Goal: Task Accomplishment & Management: Complete application form

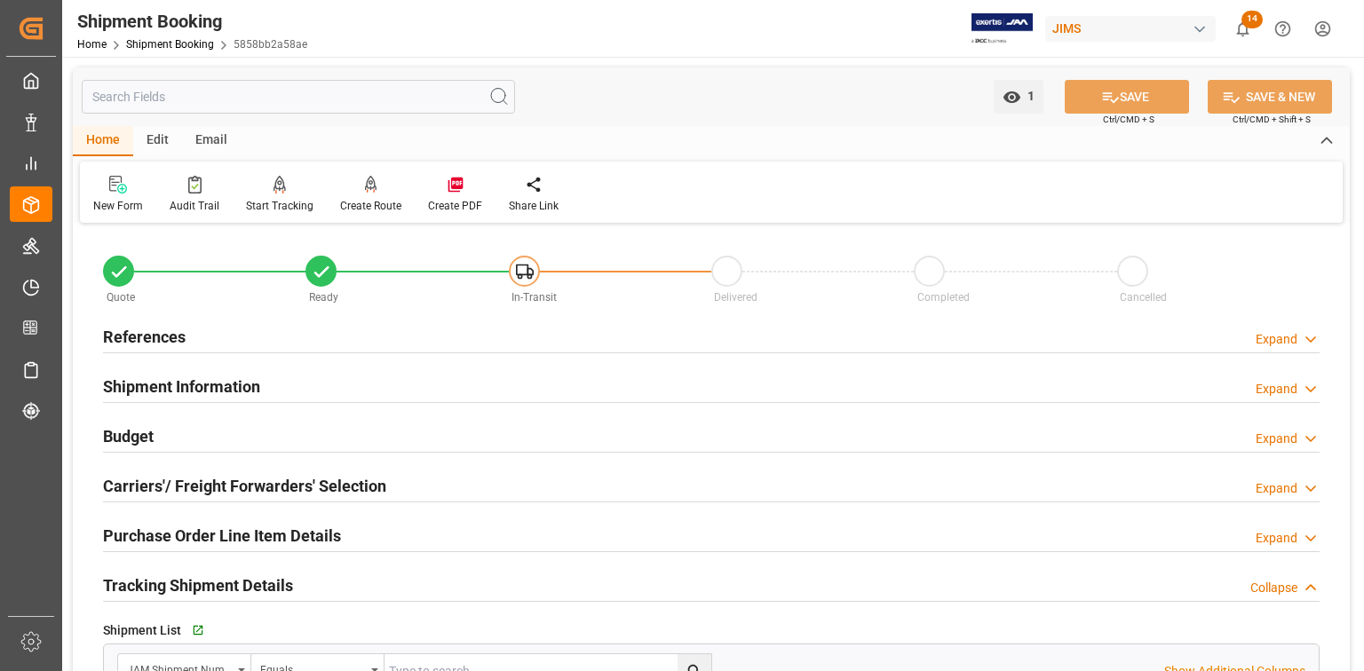
scroll to position [1014, 0]
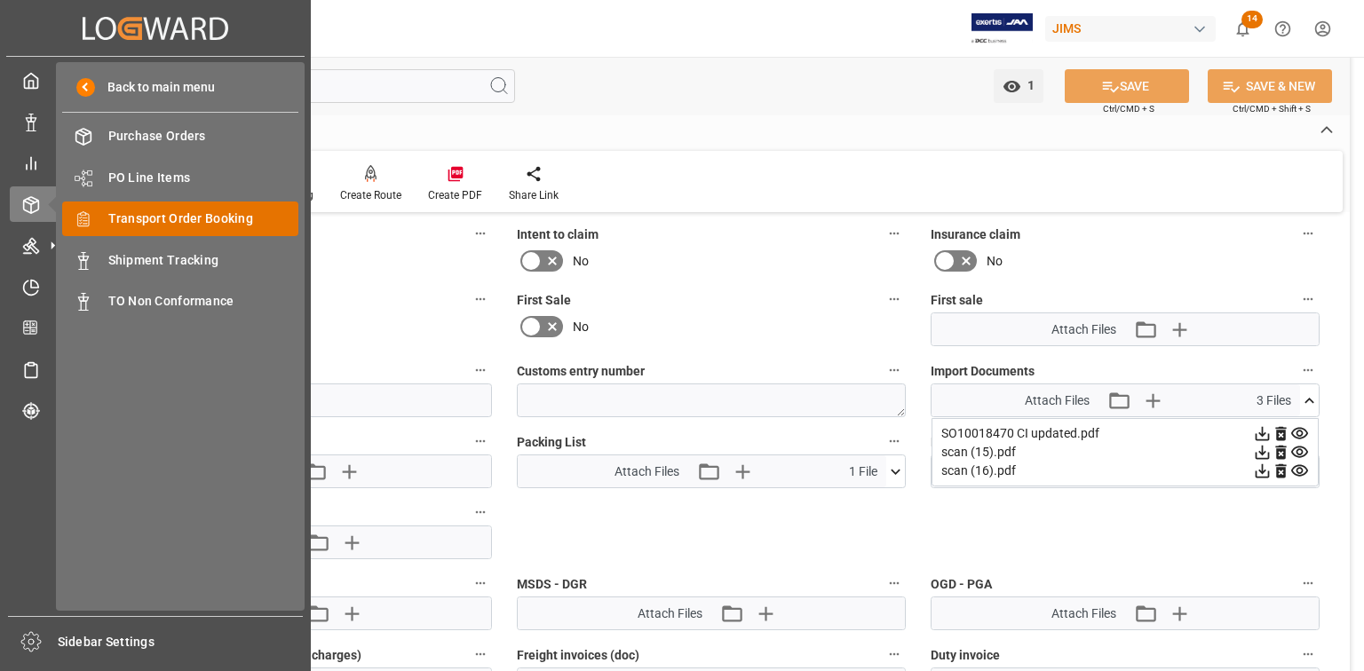
click at [146, 212] on span "Transport Order Booking" at bounding box center [203, 219] width 191 height 19
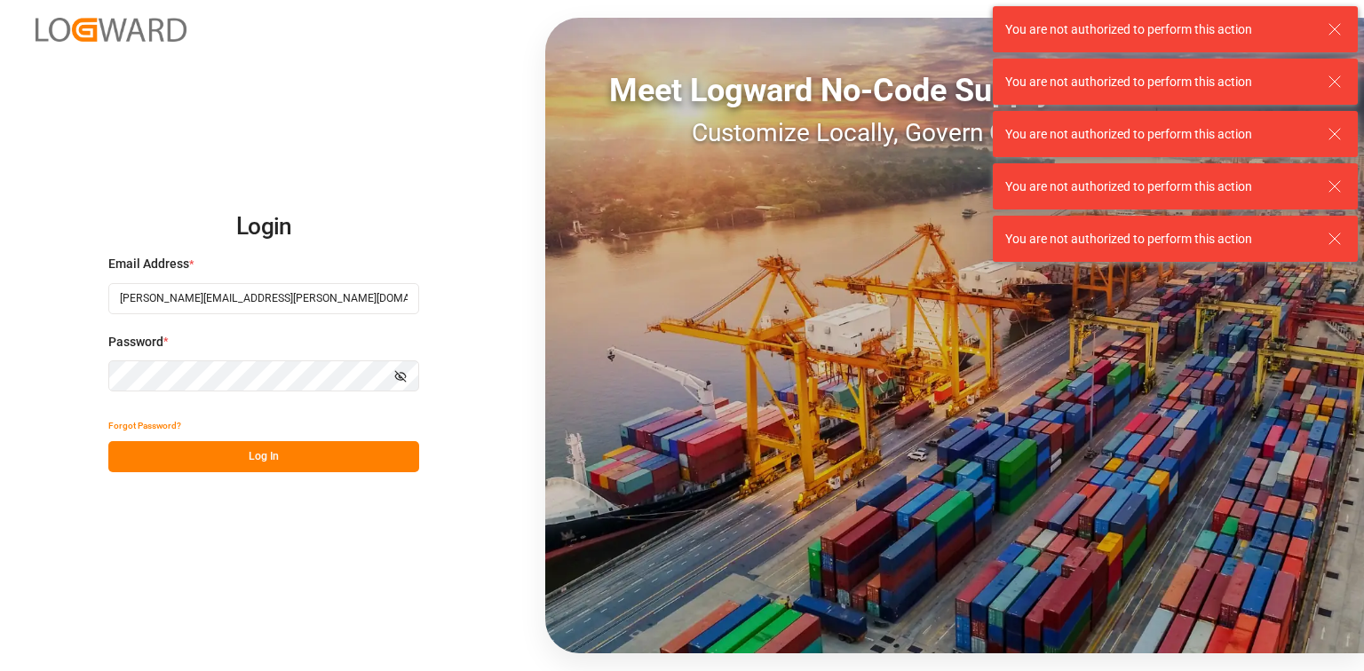
click at [254, 456] on button "Log In" at bounding box center [263, 456] width 311 height 31
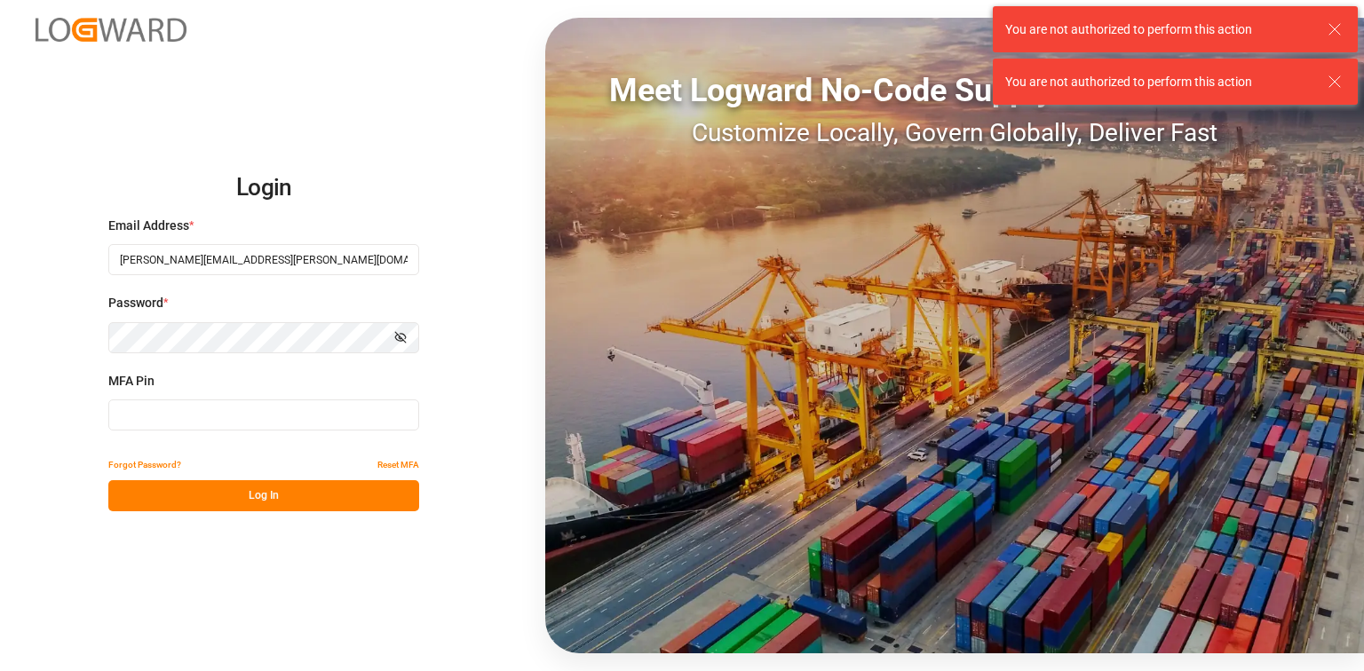
click at [158, 412] on input at bounding box center [263, 415] width 311 height 31
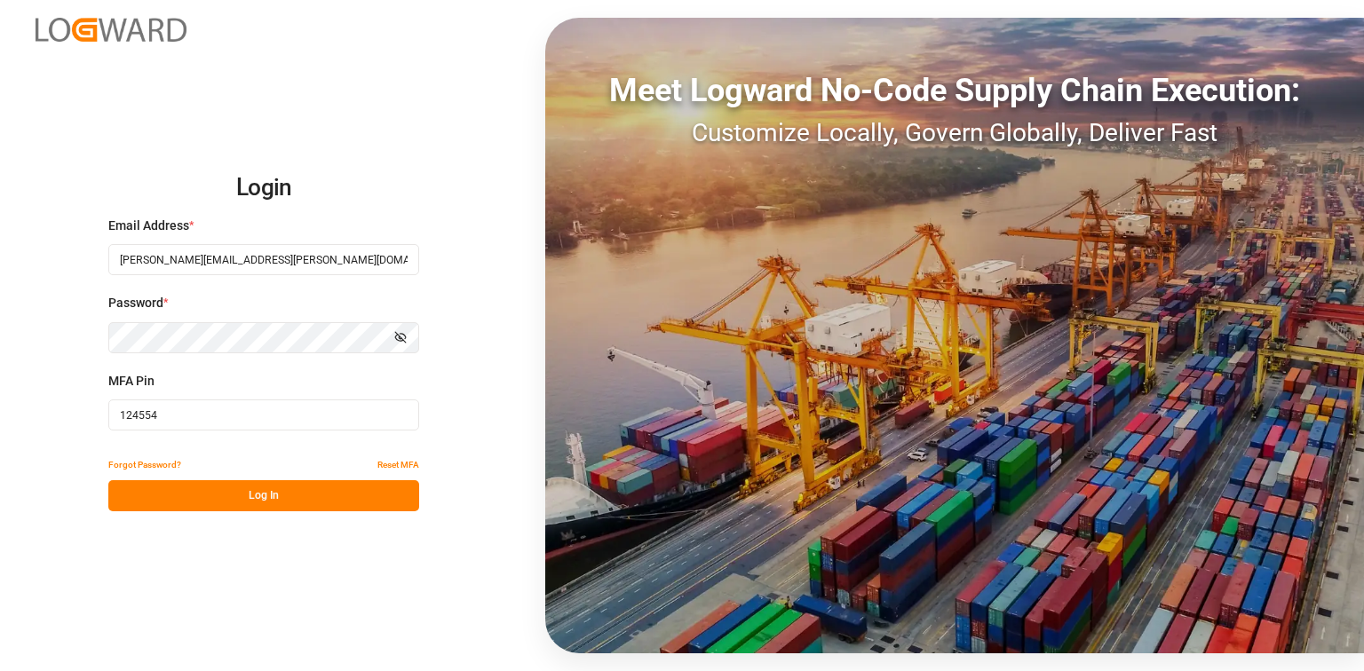
type input "124554"
click at [286, 501] on button "Log In" at bounding box center [263, 495] width 311 height 31
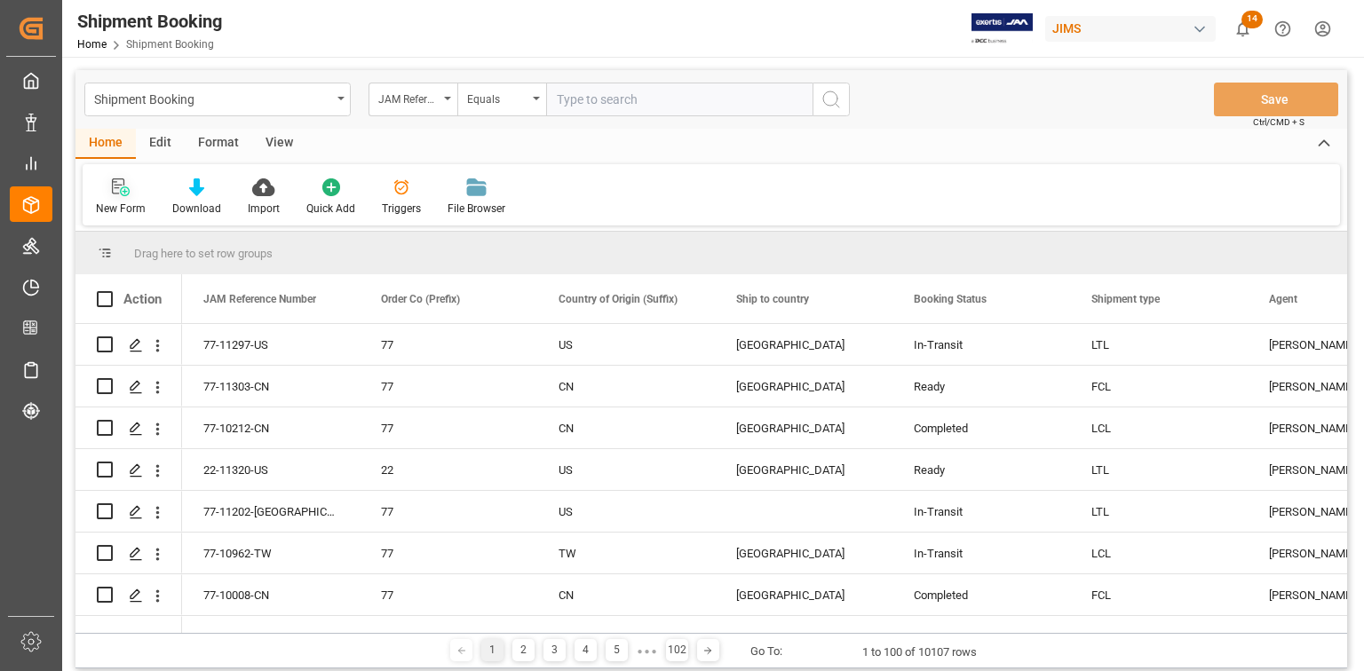
click at [130, 193] on div at bounding box center [121, 187] width 50 height 19
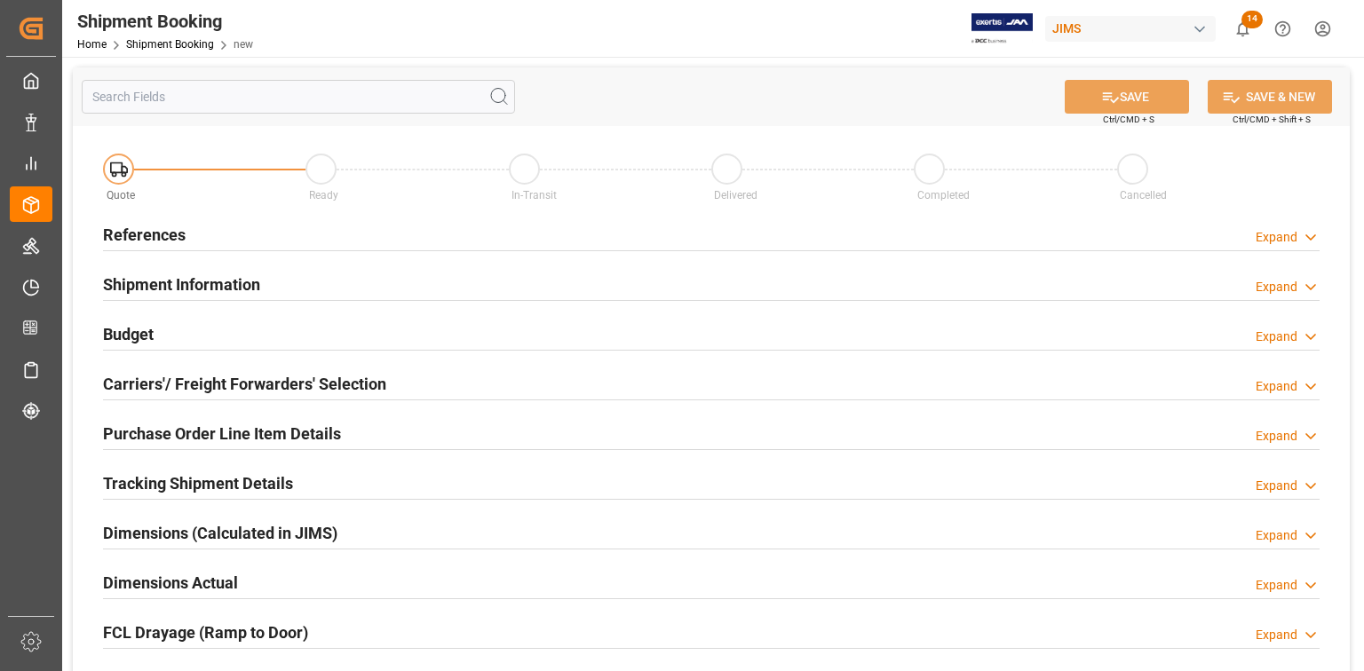
click at [185, 230] on div "References Expand" at bounding box center [711, 234] width 1216 height 34
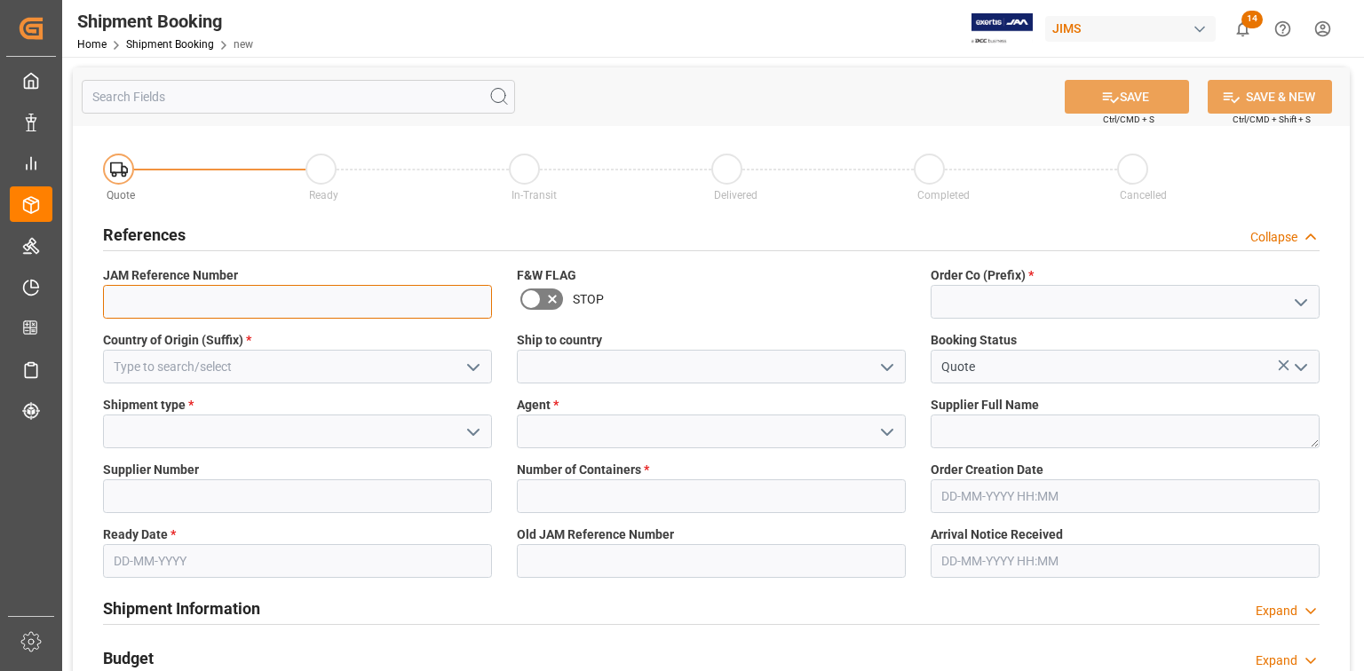
click at [426, 305] on input at bounding box center [297, 302] width 389 height 34
click at [1297, 305] on icon "open menu" at bounding box center [1300, 302] width 21 height 21
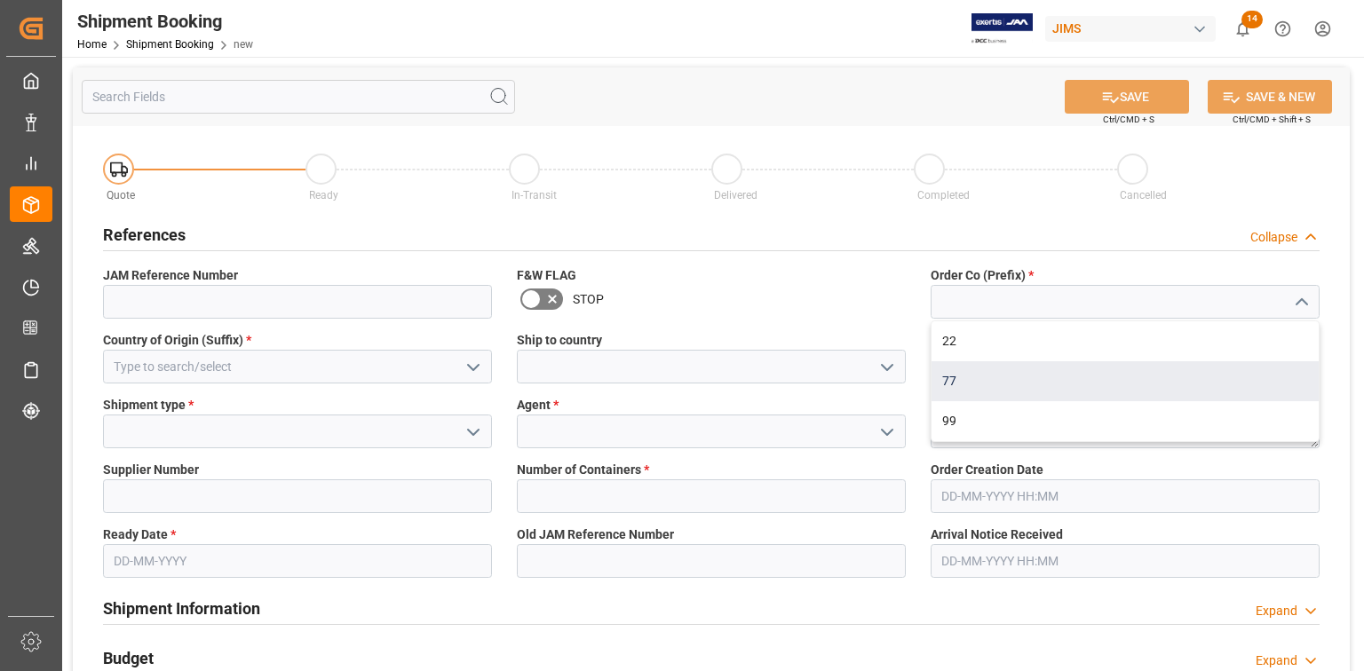
click at [1251, 369] on div "77" at bounding box center [1124, 381] width 387 height 40
type input "77"
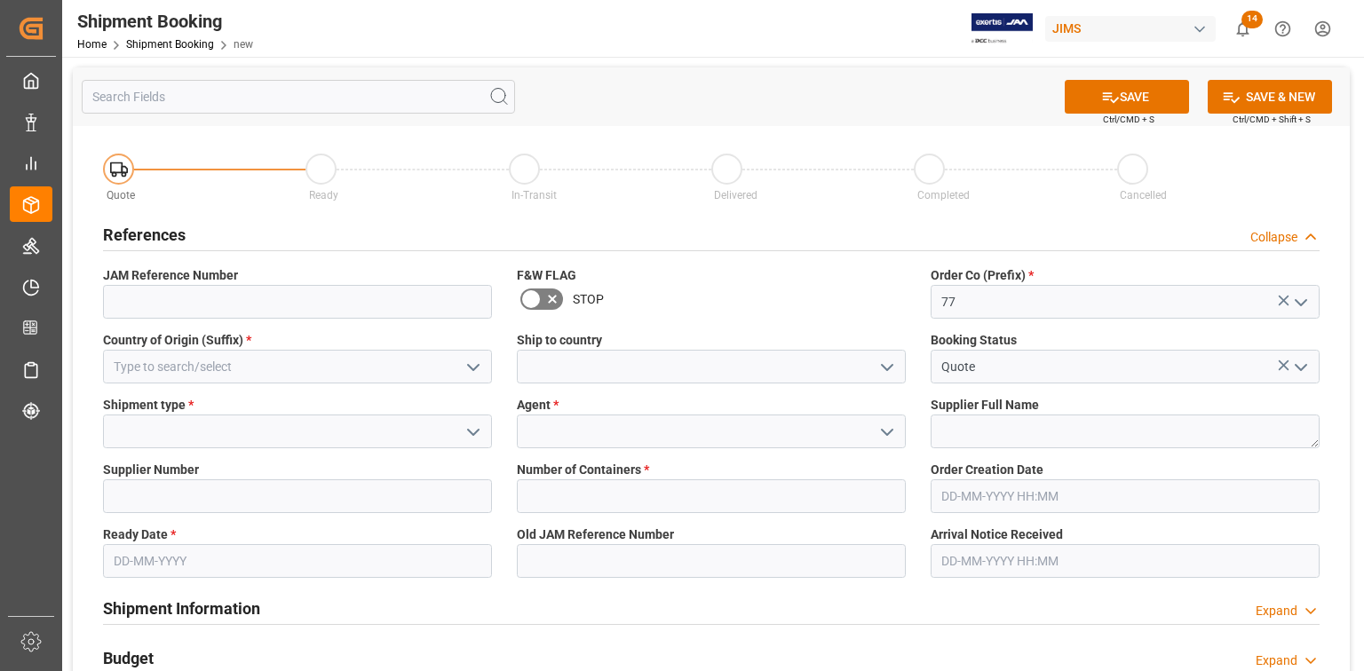
click at [471, 369] on icon "open menu" at bounding box center [473, 367] width 21 height 21
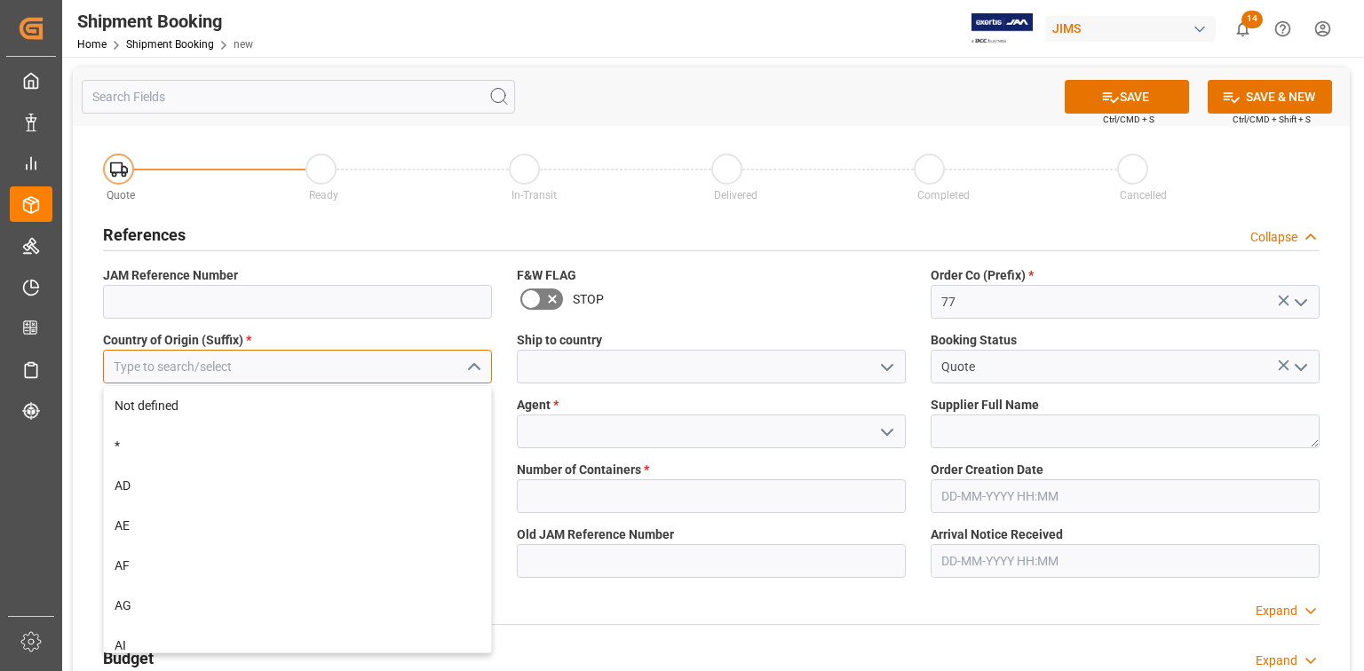
click at [416, 381] on input at bounding box center [297, 367] width 389 height 34
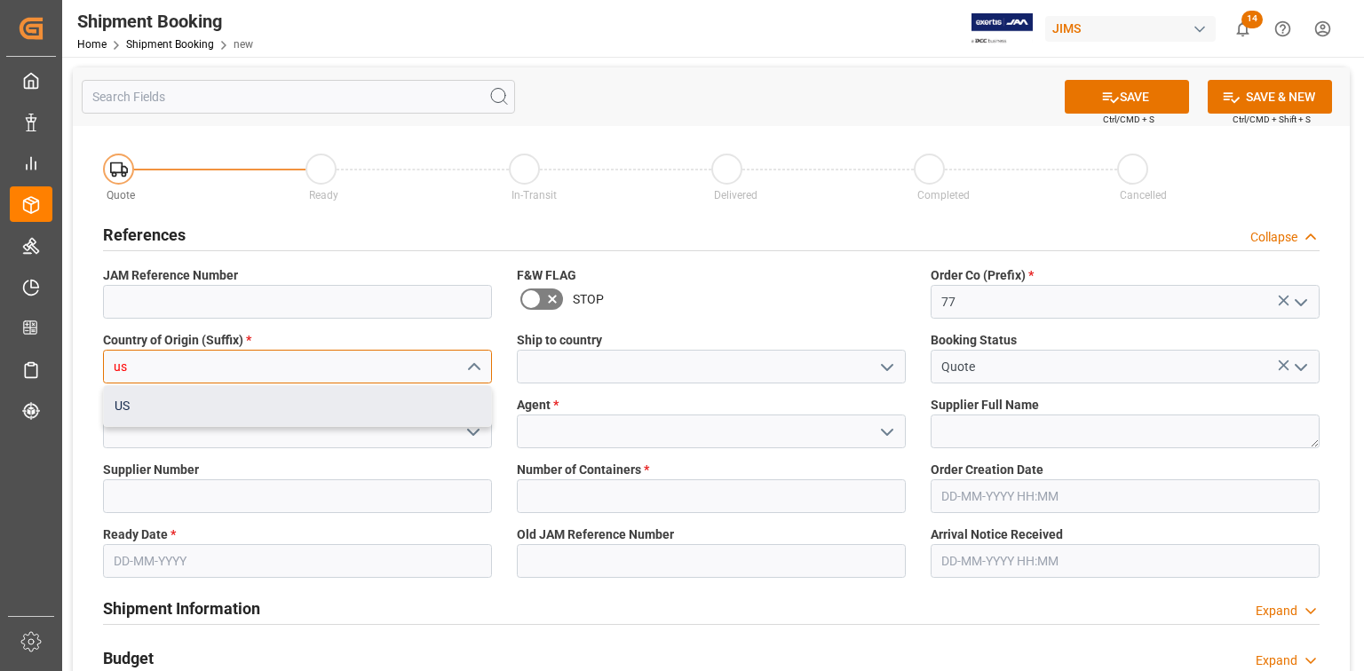
click at [390, 406] on div "US" at bounding box center [297, 406] width 387 height 40
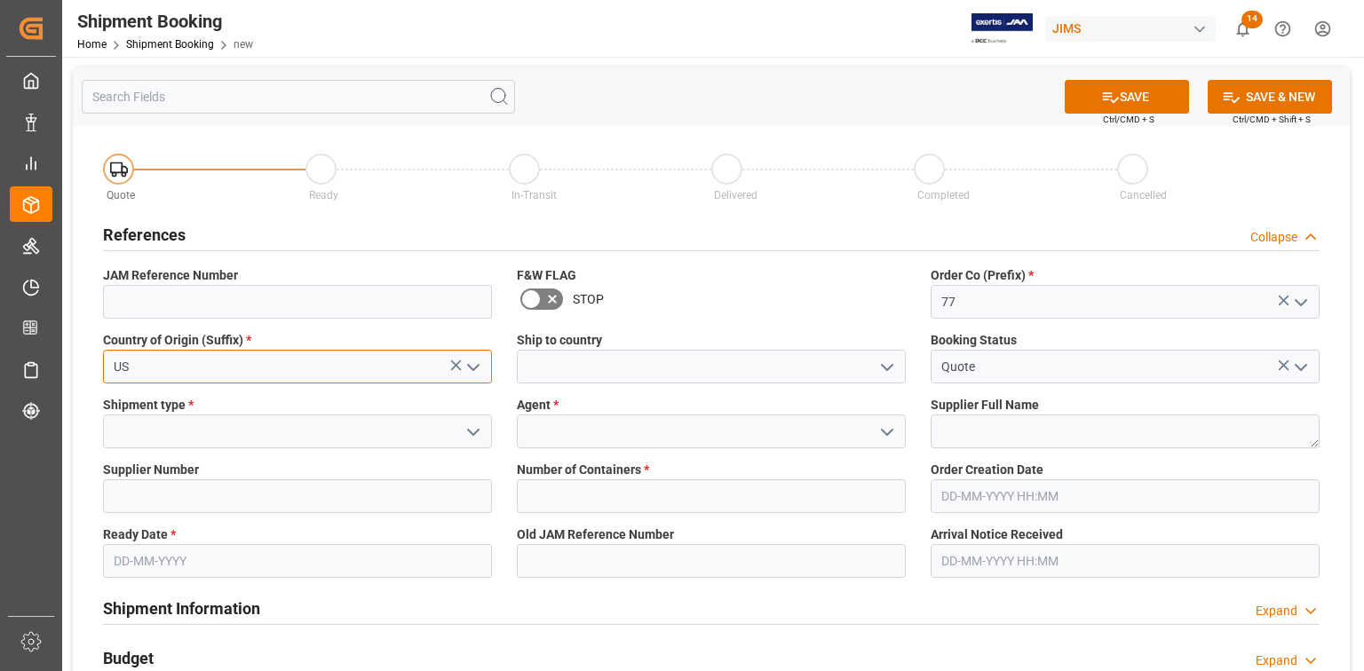
type input "US"
click at [1303, 373] on icon "open menu" at bounding box center [1300, 367] width 21 height 21
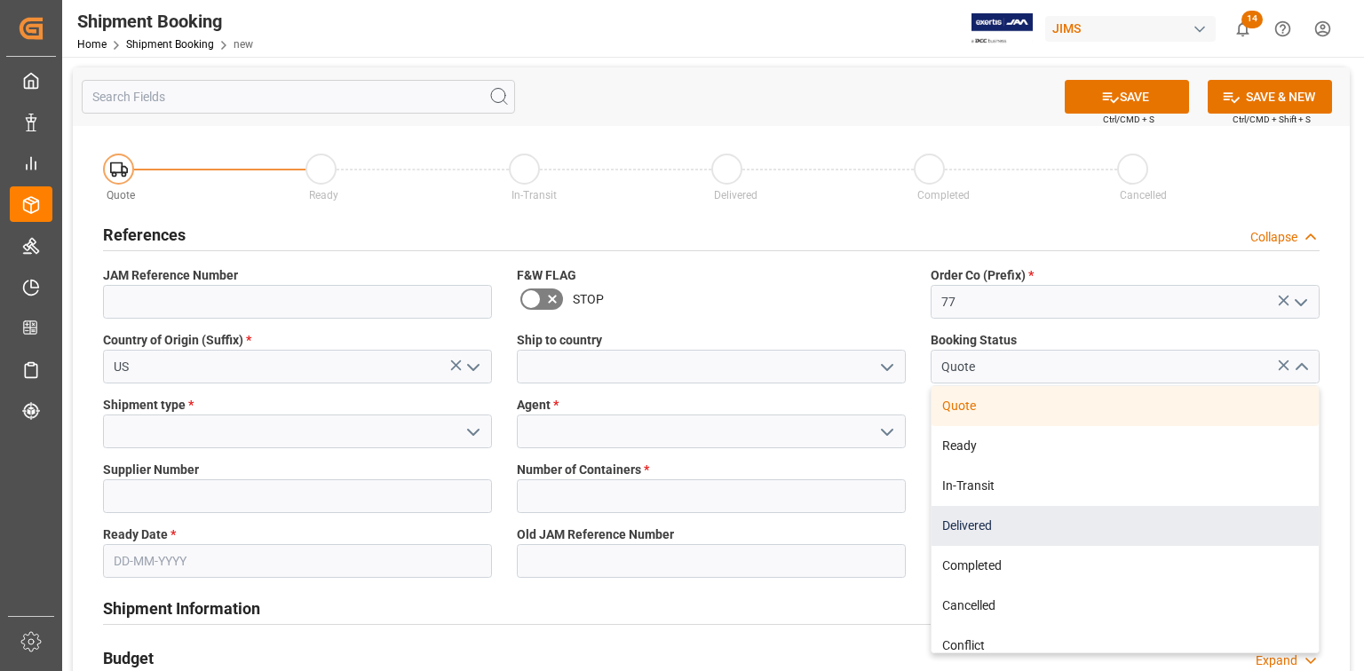
click at [1164, 522] on div "Delivered" at bounding box center [1124, 526] width 387 height 40
type input "Delivered"
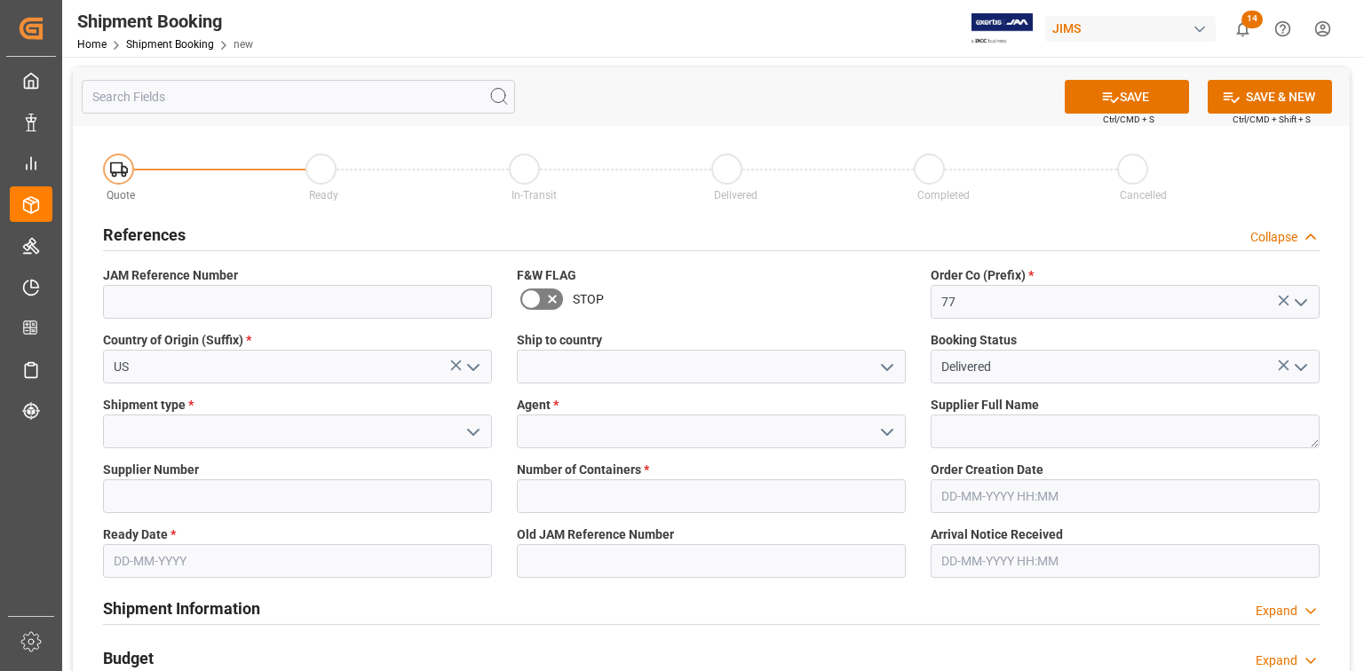
click at [885, 369] on polyline "open menu" at bounding box center [887, 367] width 11 height 5
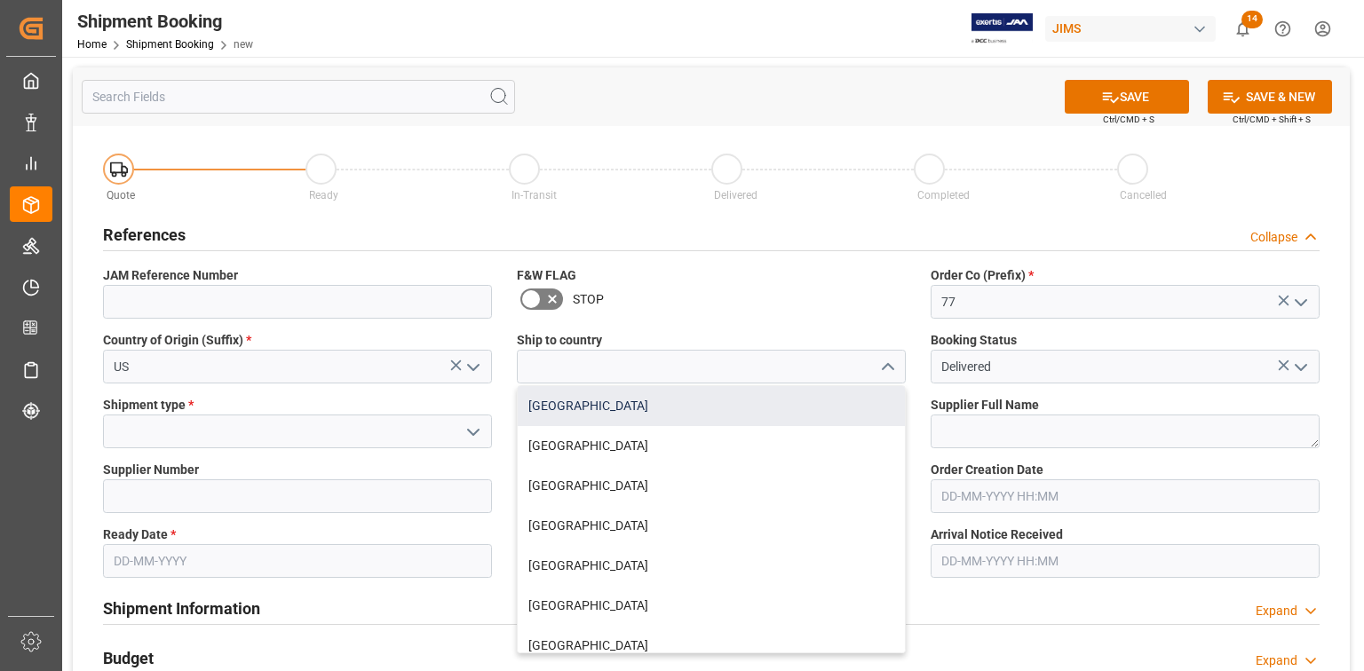
click at [828, 400] on div "[GEOGRAPHIC_DATA]" at bounding box center [711, 406] width 387 height 40
type input "[GEOGRAPHIC_DATA]"
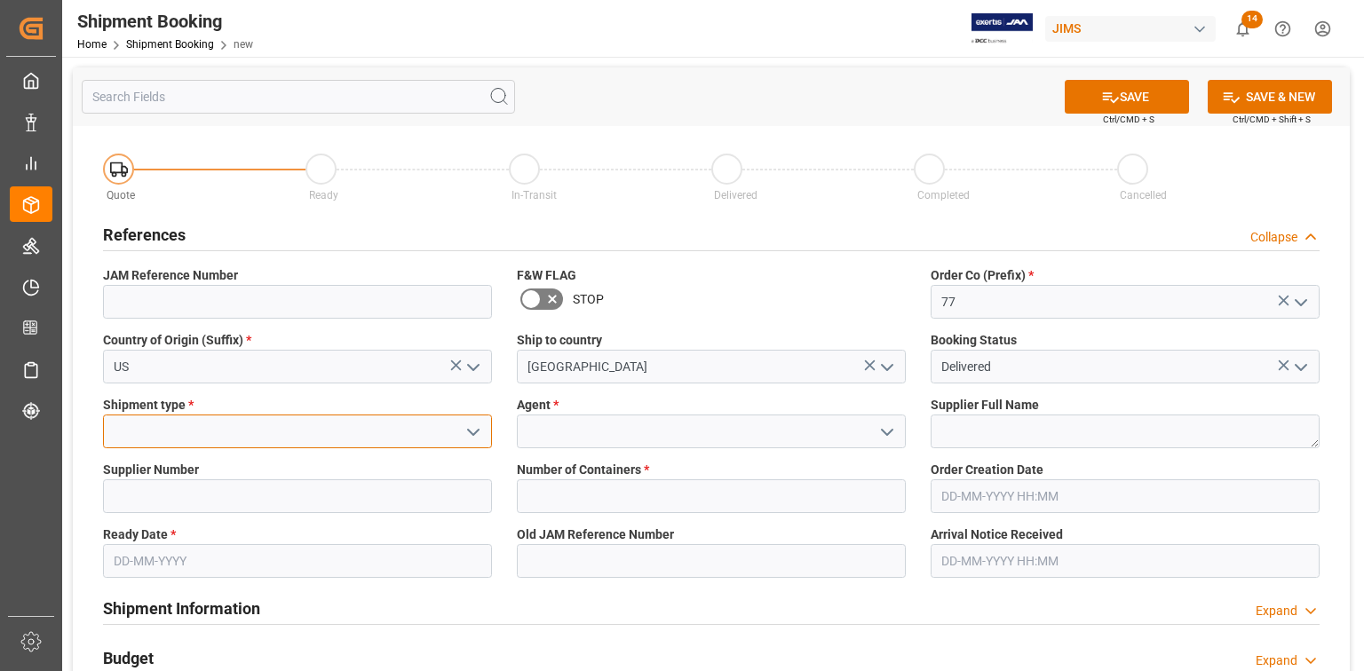
click at [373, 432] on input at bounding box center [297, 432] width 389 height 34
click at [473, 427] on icon "open menu" at bounding box center [473, 432] width 21 height 21
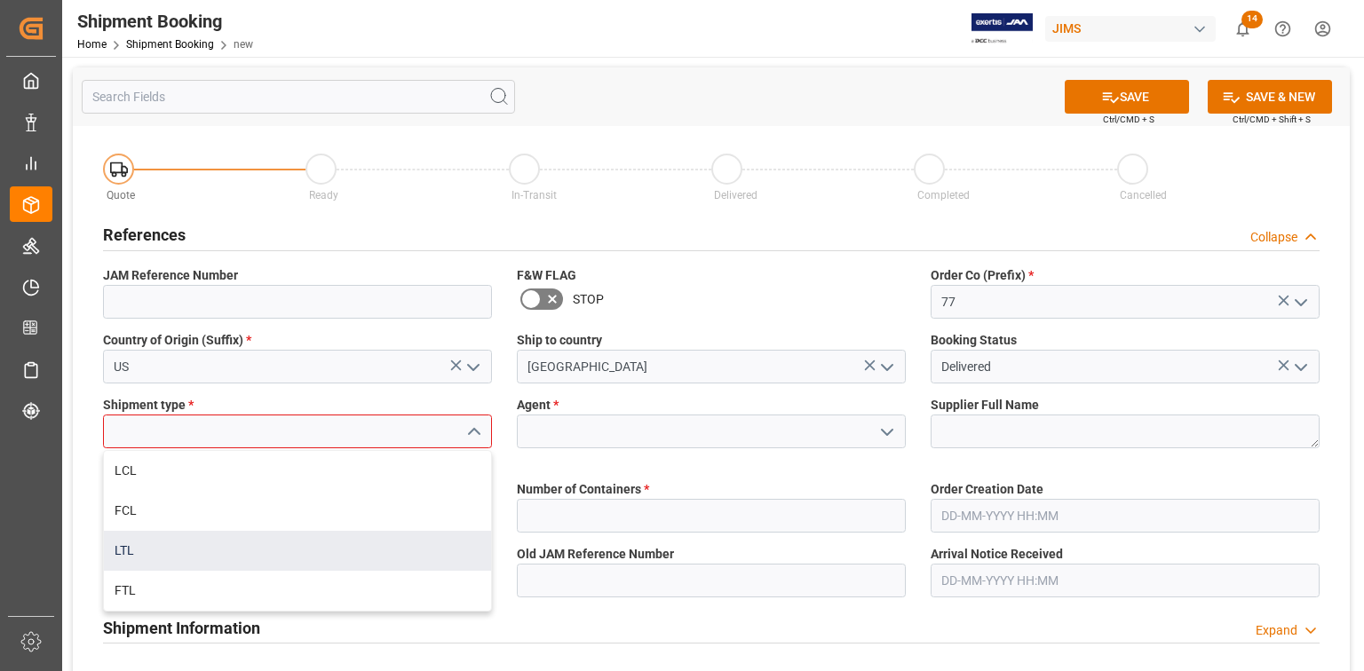
click at [429, 533] on div "LTL" at bounding box center [297, 551] width 387 height 40
type input "LTL"
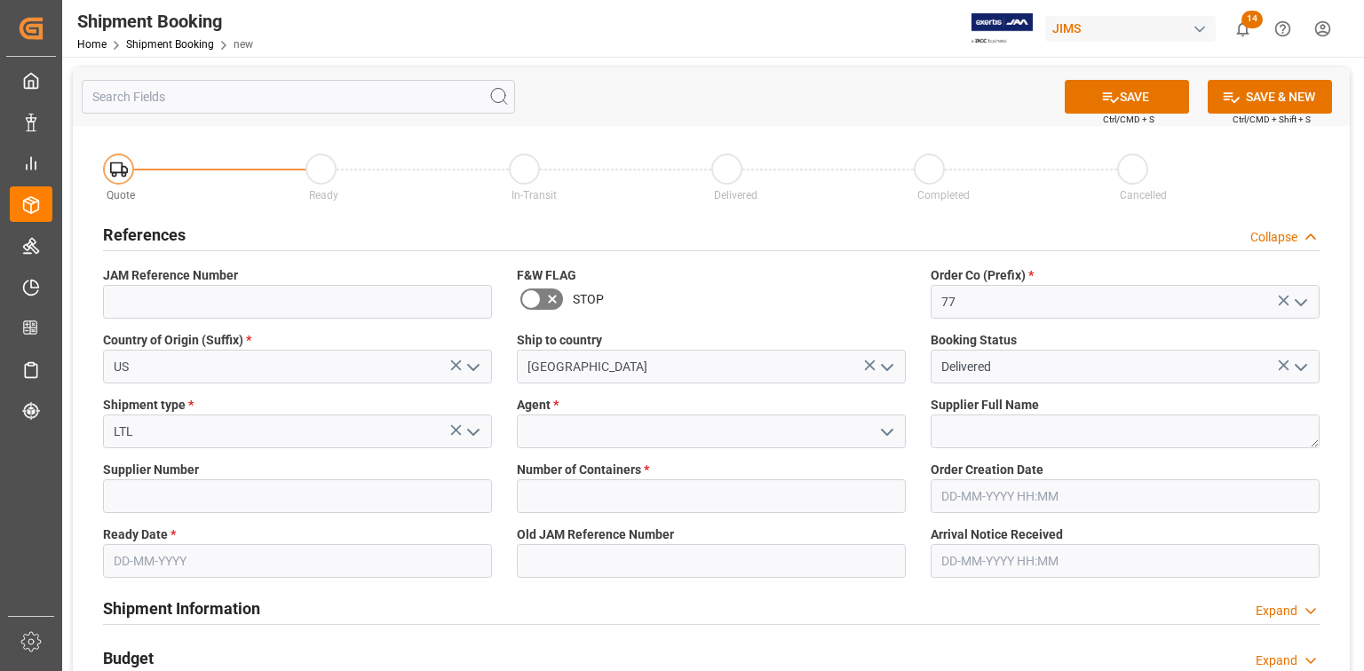
click at [888, 434] on polyline "open menu" at bounding box center [887, 432] width 11 height 5
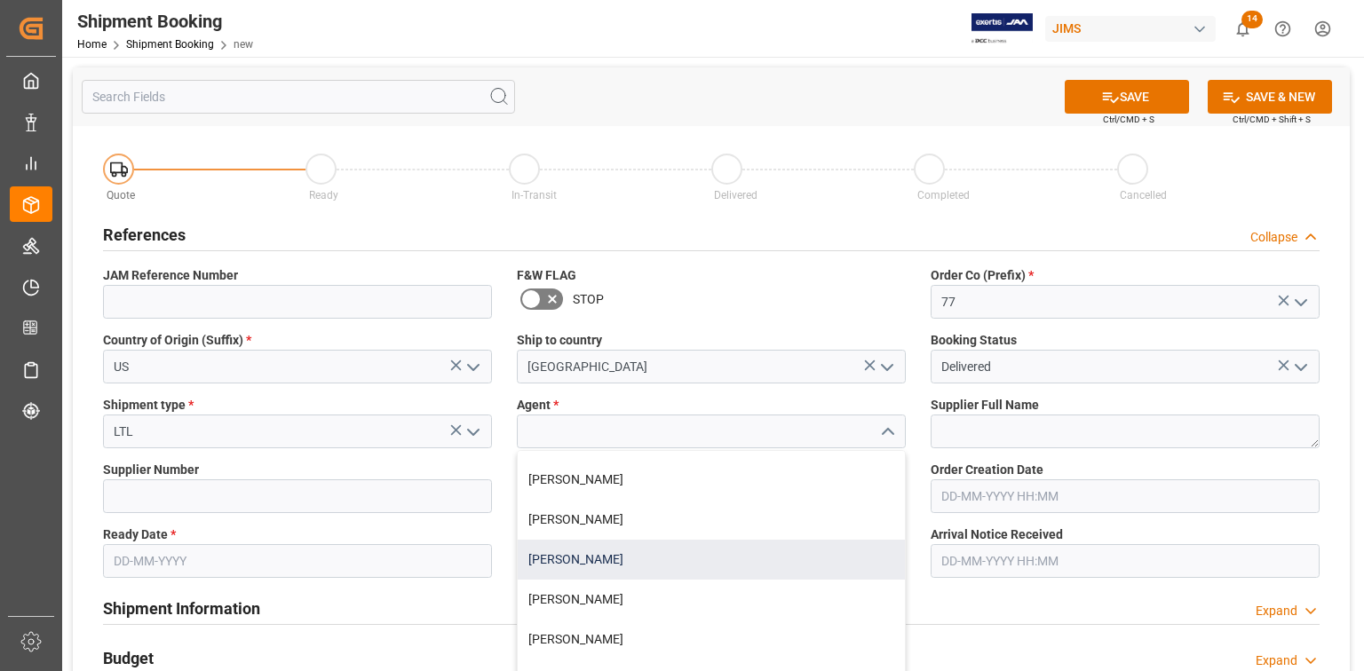
scroll to position [284, 0]
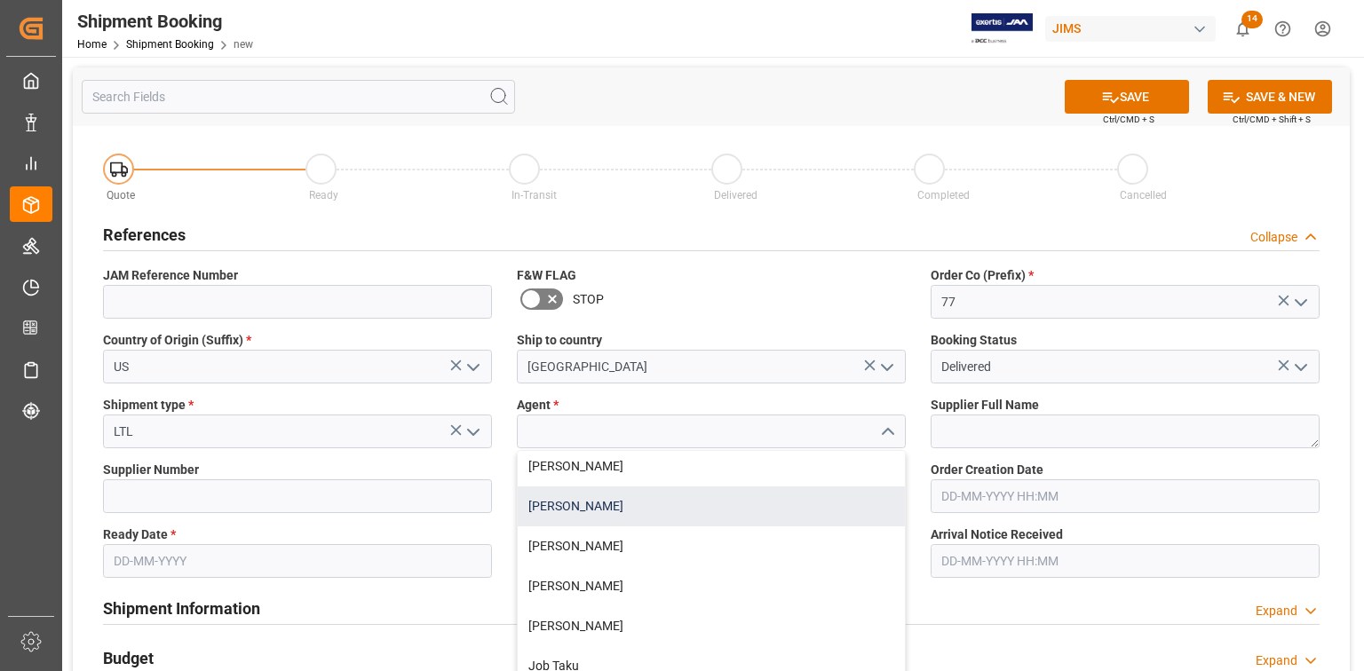
click at [783, 509] on div "[PERSON_NAME]" at bounding box center [711, 507] width 387 height 40
type input "[PERSON_NAME]"
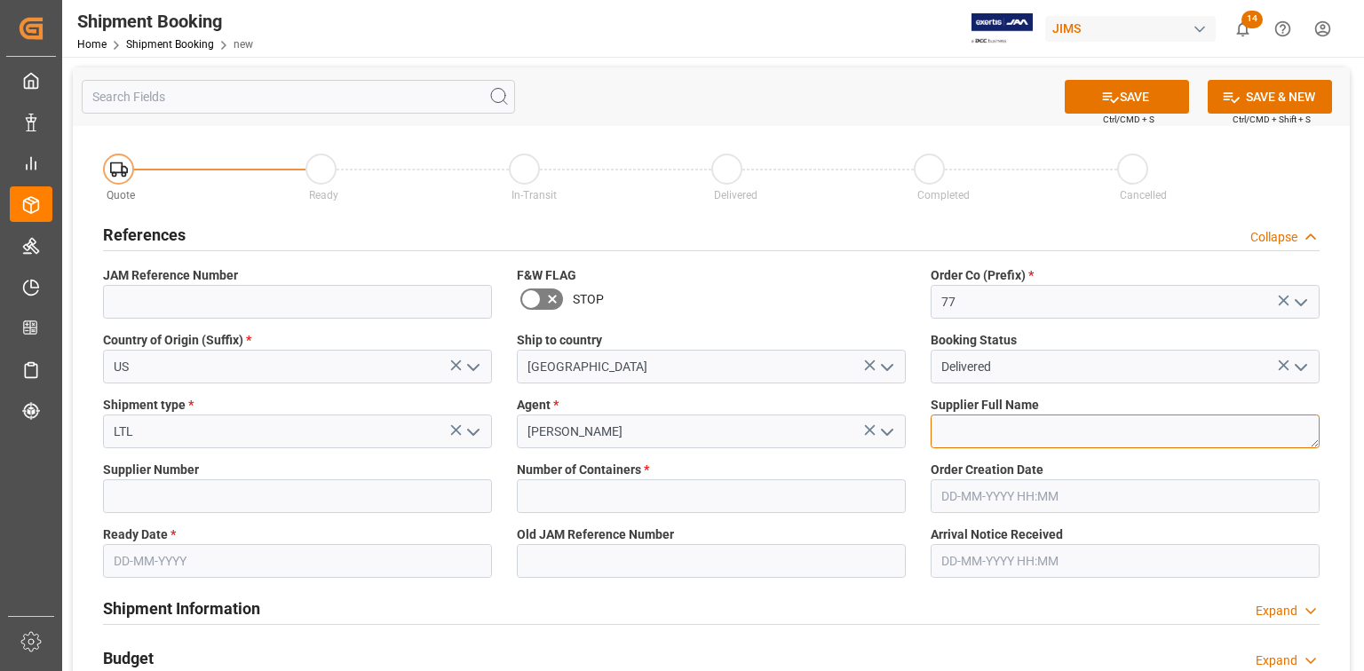
click at [955, 425] on textarea at bounding box center [1125, 432] width 389 height 34
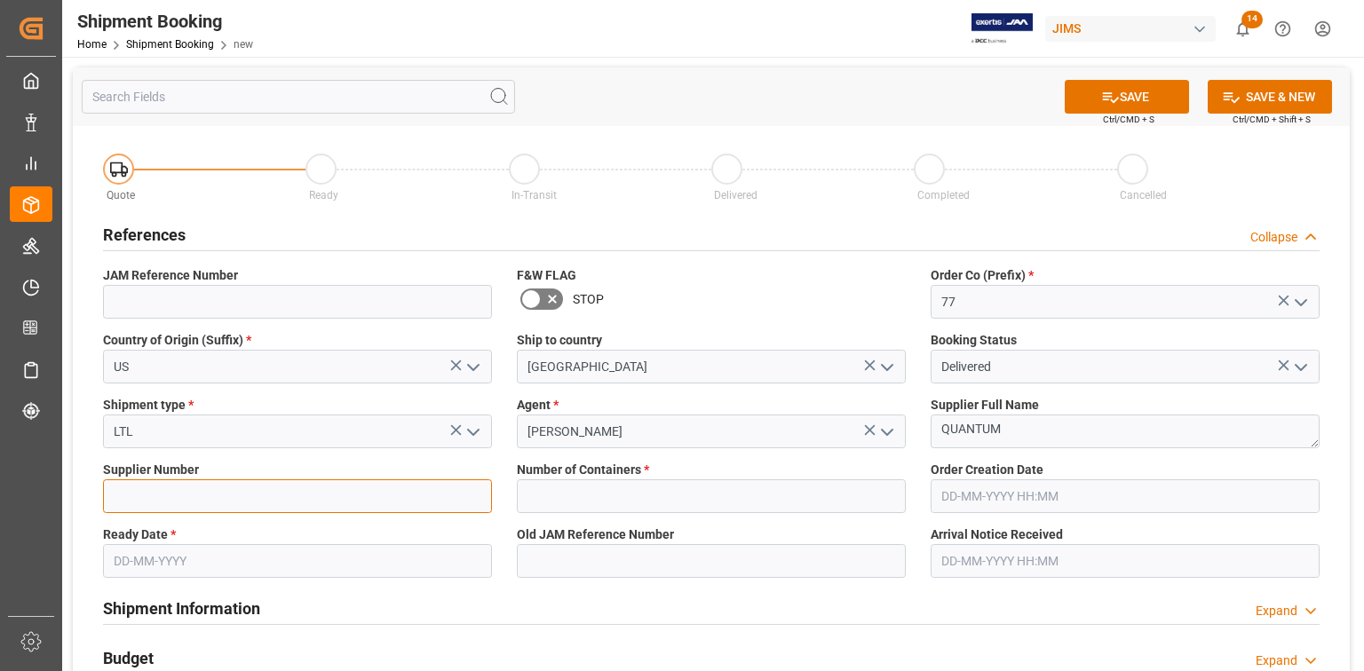
click at [321, 501] on input at bounding box center [297, 496] width 389 height 34
click at [972, 432] on textarea "QUANTUM" at bounding box center [1125, 432] width 389 height 34
paste textarea "uantum Corporation"
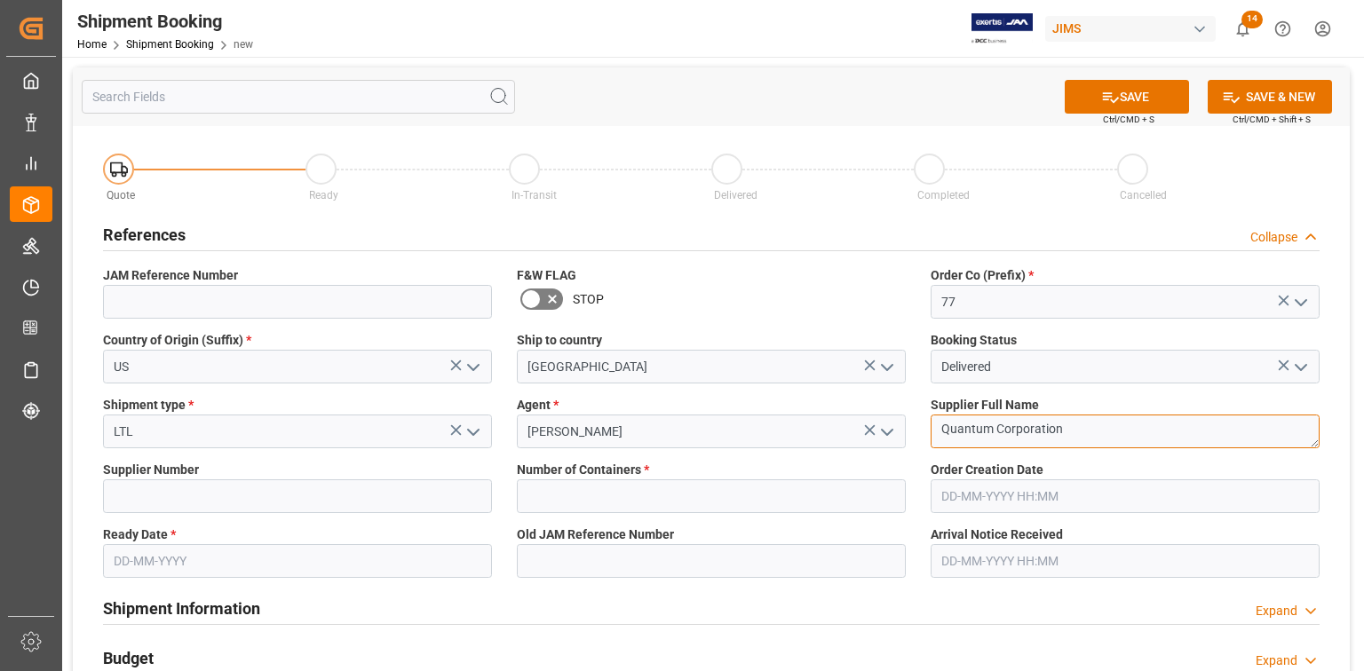
type textarea "Quantum Corporation"
click at [432, 495] on input at bounding box center [297, 496] width 389 height 34
paste input "779107"
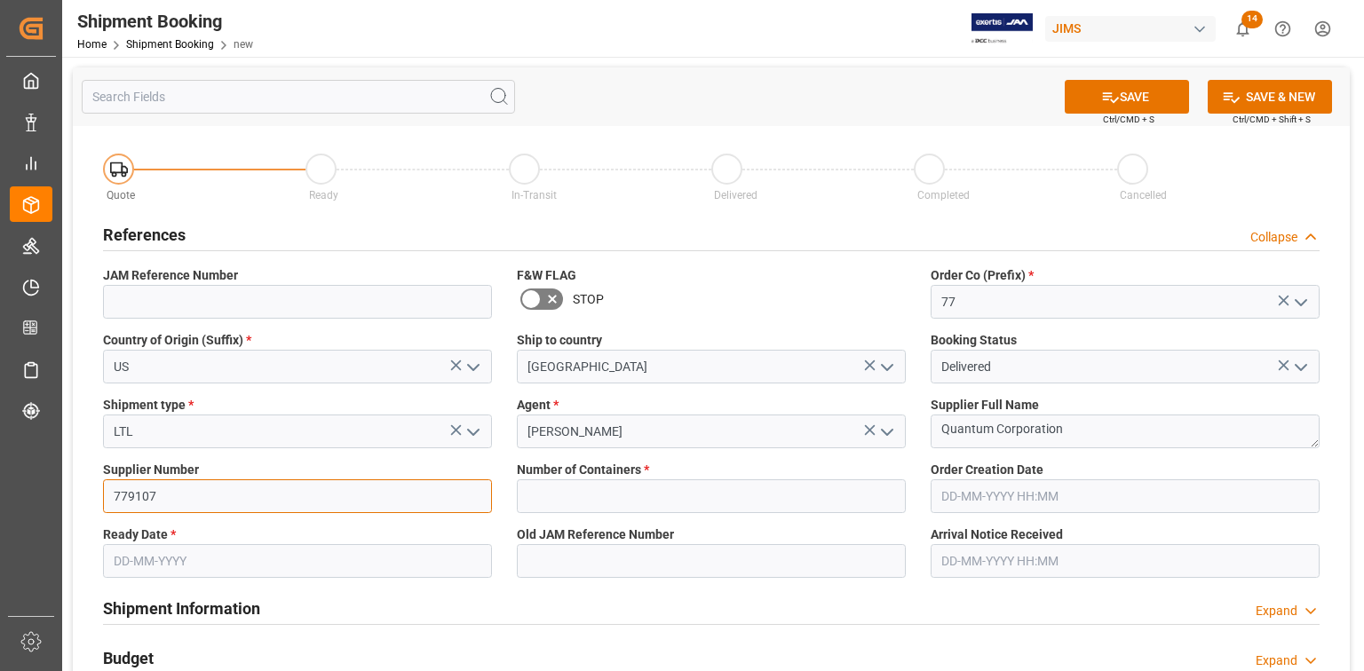
type input "779107"
click at [384, 557] on input "text" at bounding box center [297, 561] width 389 height 34
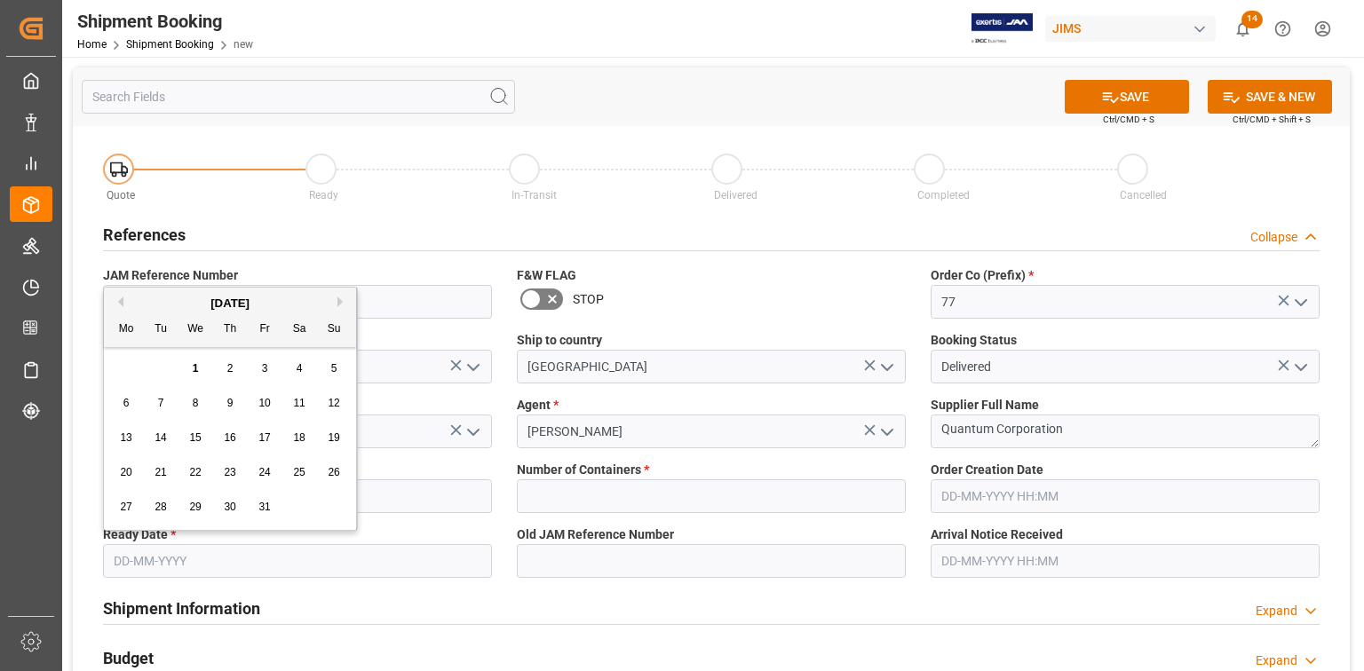
click at [117, 302] on button "Previous Month" at bounding box center [118, 302] width 11 height 11
click at [123, 544] on span "30" at bounding box center [126, 541] width 12 height 12
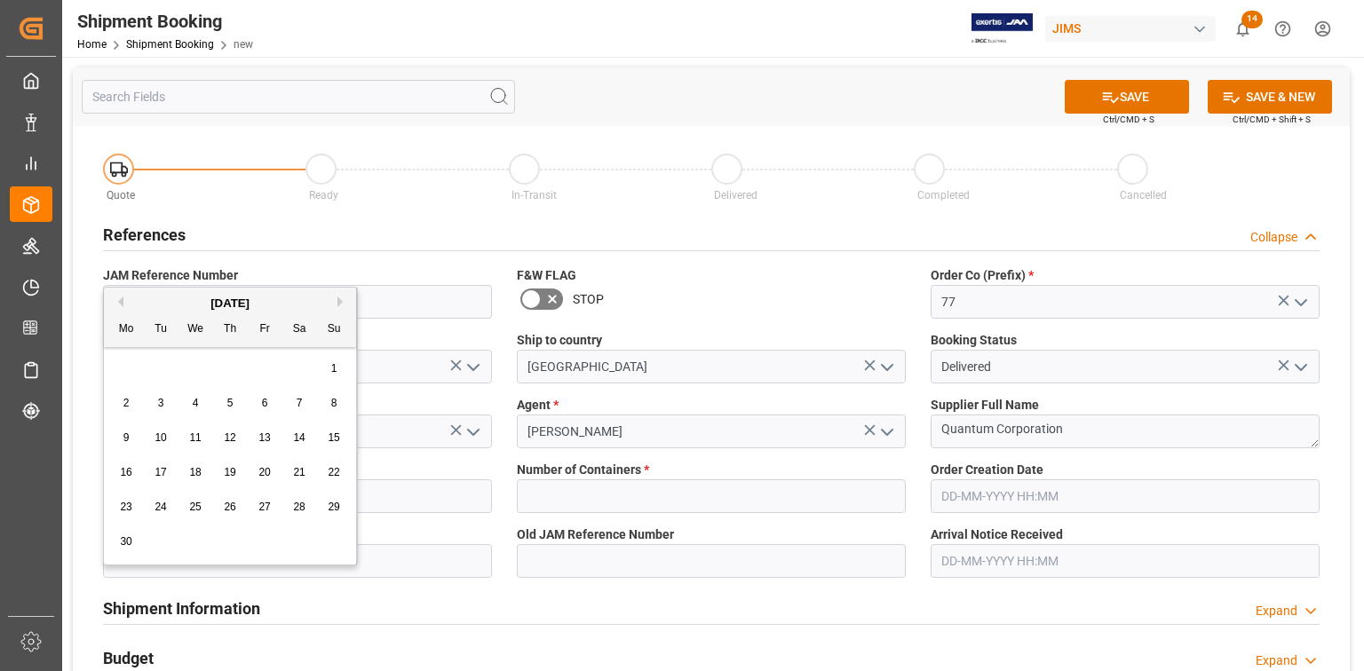
type input "[DATE]"
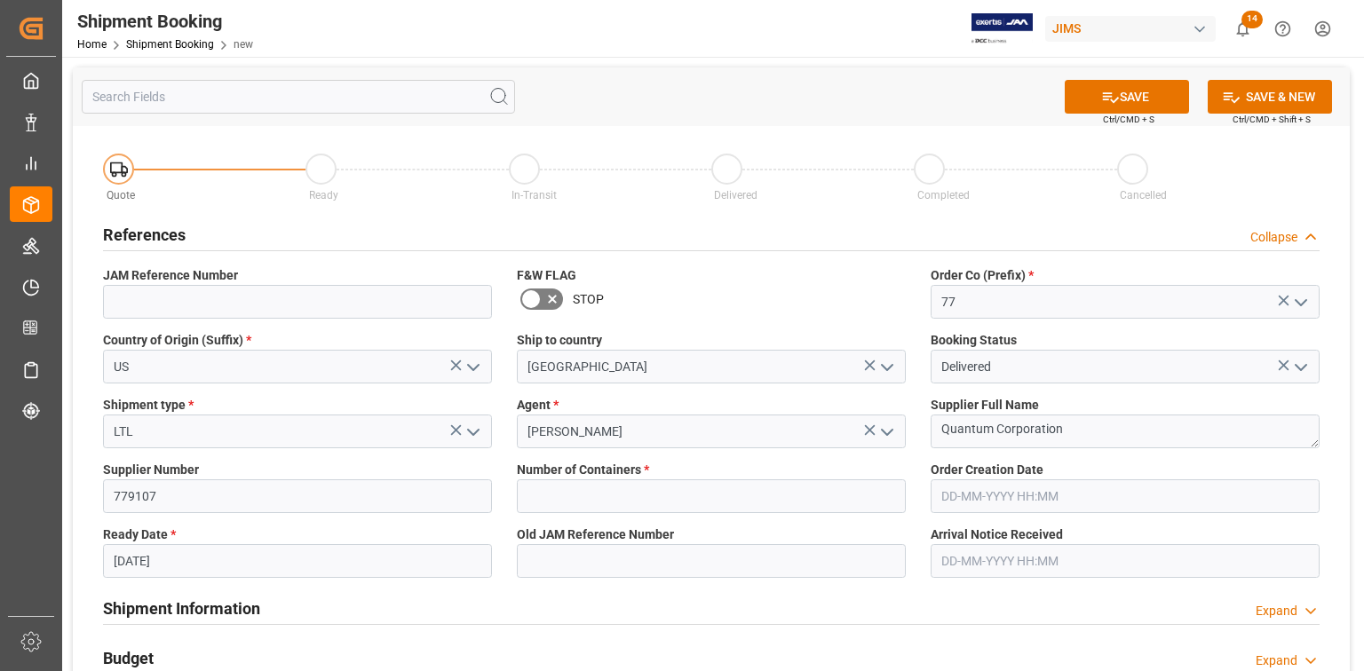
click at [419, 610] on div "Shipment Information Expand" at bounding box center [711, 607] width 1216 height 34
click at [723, 497] on input "text" at bounding box center [711, 496] width 389 height 34
type input "1"
click at [744, 561] on input at bounding box center [711, 561] width 389 height 34
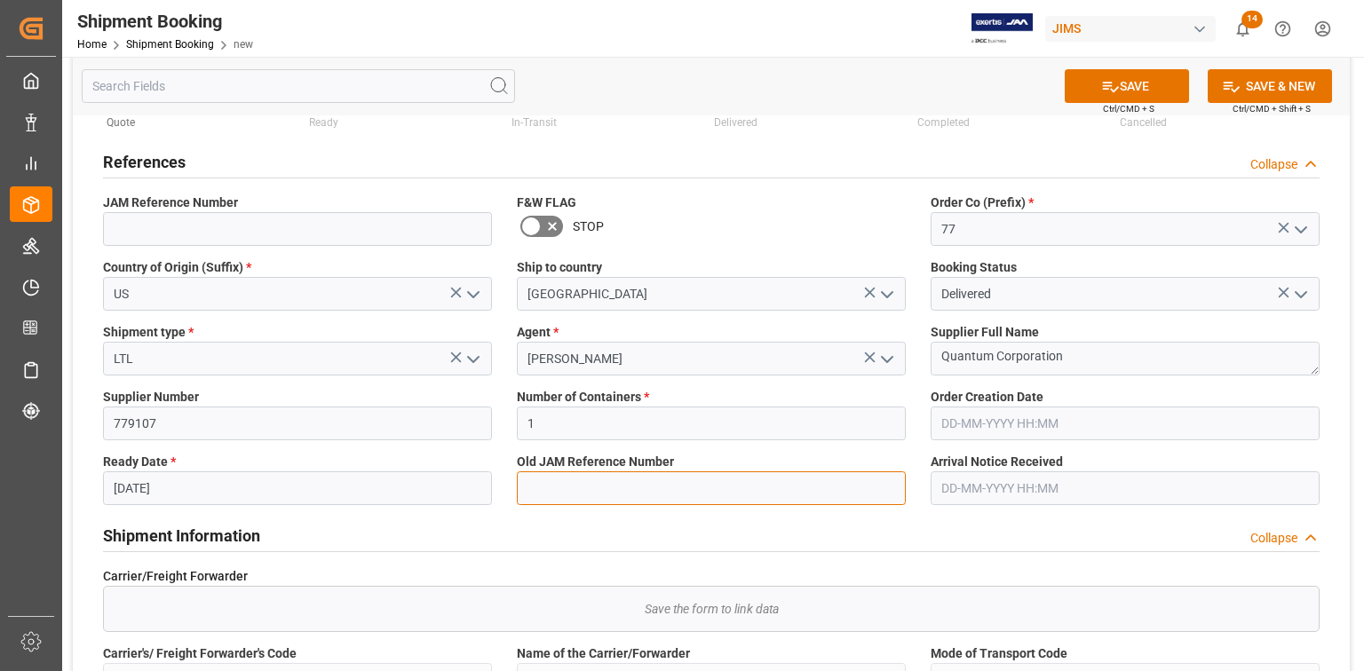
scroll to position [142, 0]
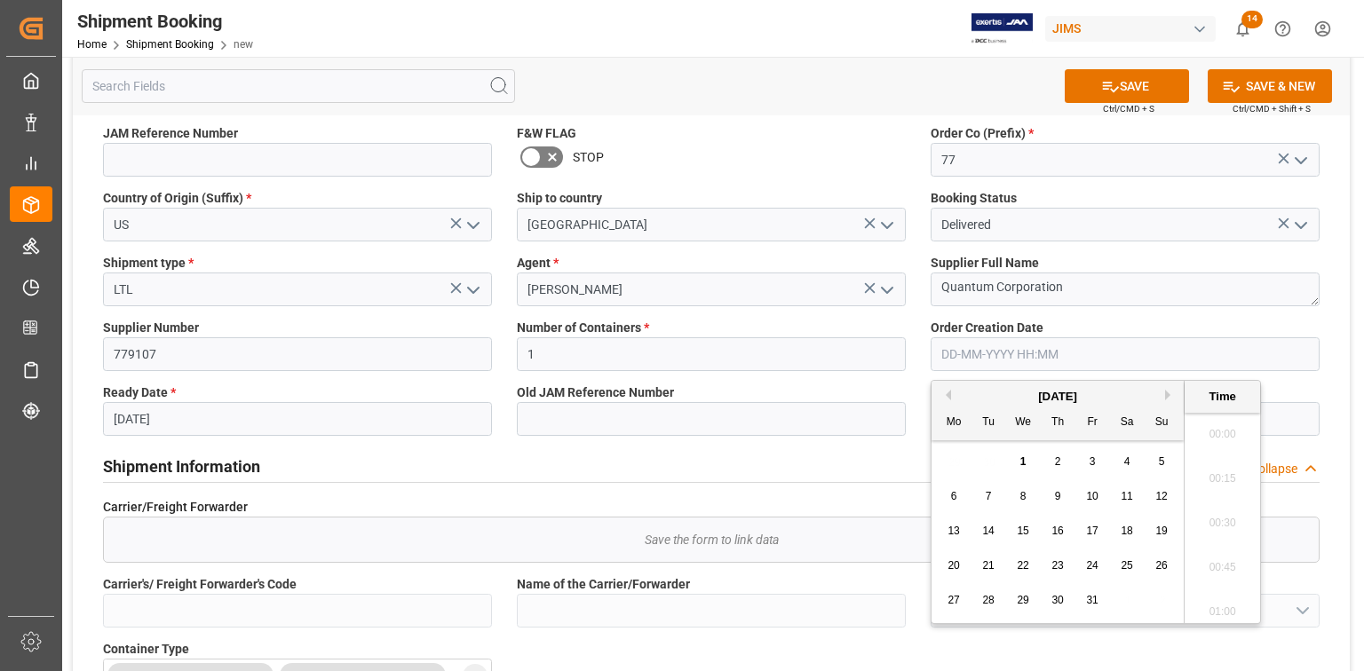
click at [1065, 360] on input "text" at bounding box center [1125, 354] width 389 height 34
click at [1020, 461] on span "1" at bounding box center [1023, 462] width 6 height 12
type input "[DATE] 00:00"
click at [1169, 353] on input "[DATE] 00:00" at bounding box center [1125, 354] width 389 height 34
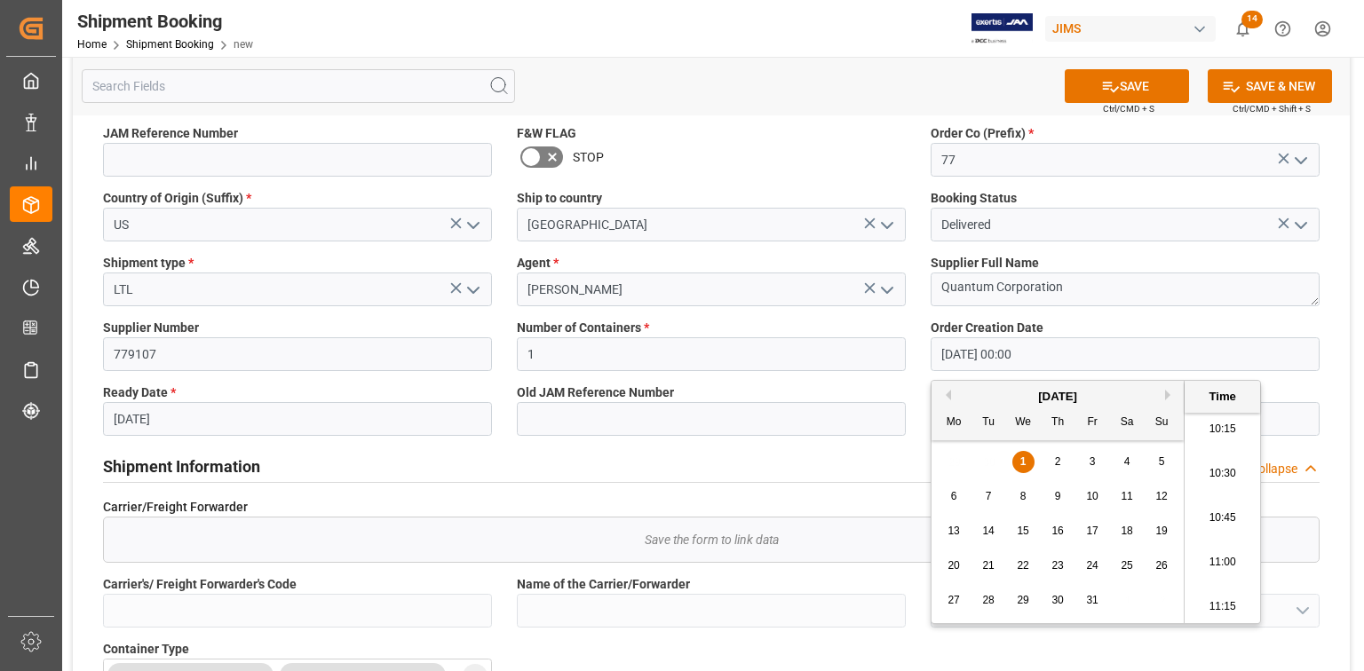
click at [1305, 405] on input "text" at bounding box center [1125, 419] width 389 height 34
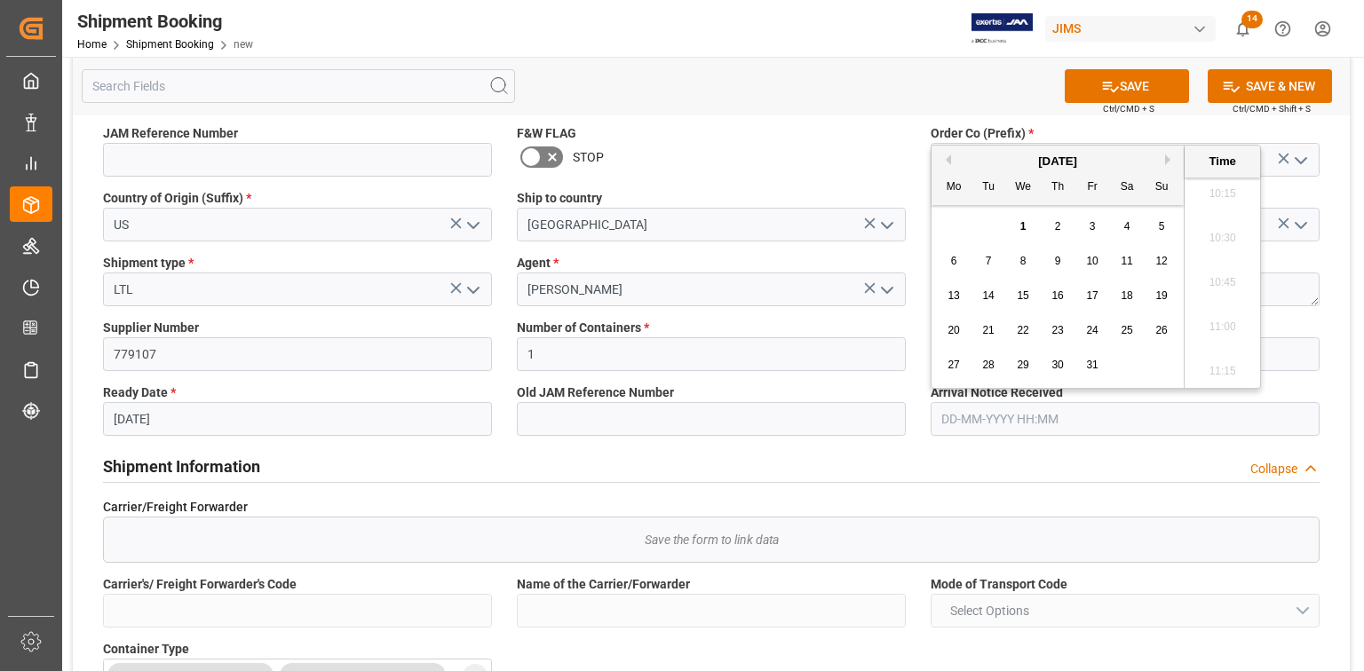
click at [1025, 231] on span "1" at bounding box center [1023, 226] width 6 height 12
type input "[DATE] 00:00"
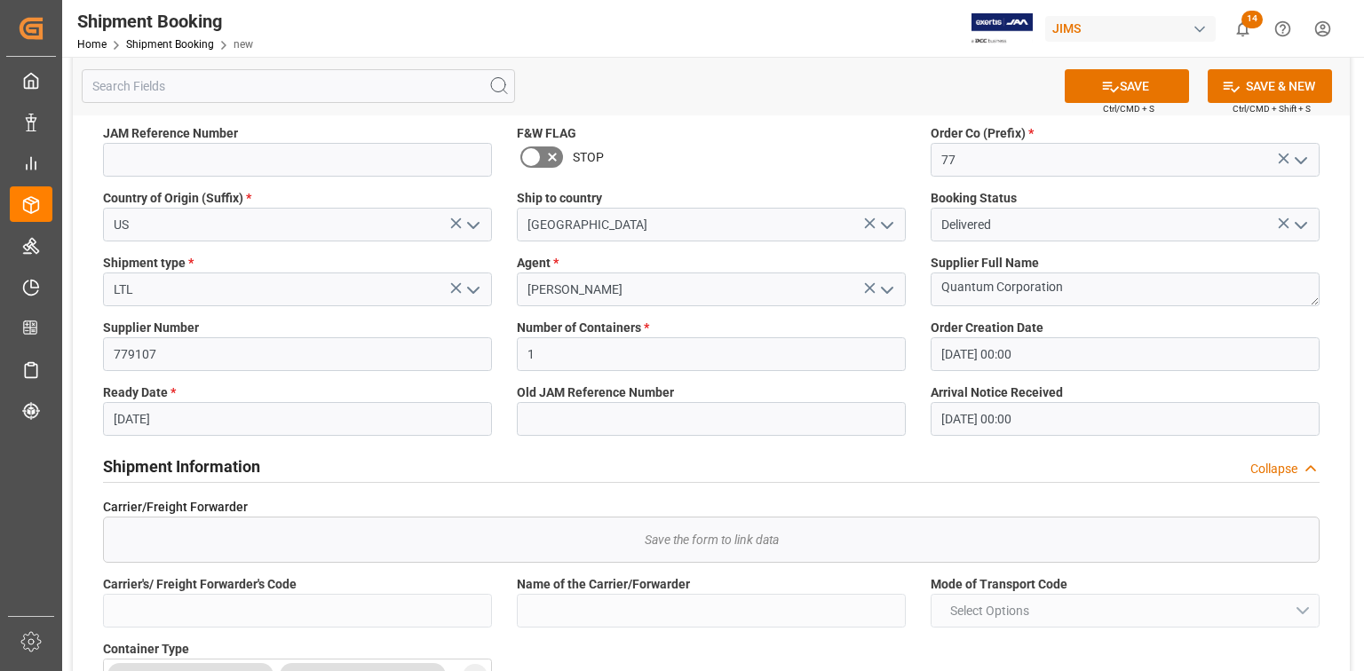
click at [858, 482] on div at bounding box center [711, 482] width 1216 height 1
click at [1153, 94] on button "SAVE" at bounding box center [1127, 86] width 124 height 34
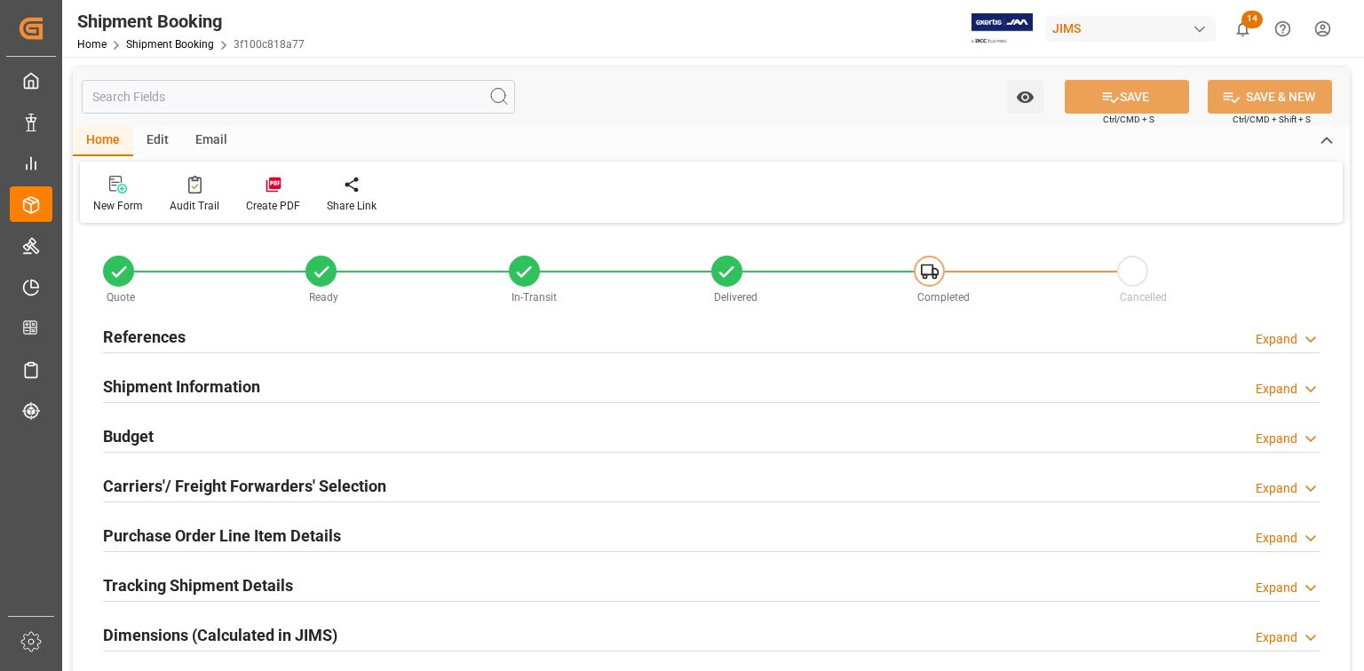
type input "0"
type input "[DATE] 00:00"
type input "[DATE]"
type input "[DATE] 00:00"
click at [140, 337] on h2 "References" at bounding box center [144, 337] width 83 height 24
